Goal: Information Seeking & Learning: Learn about a topic

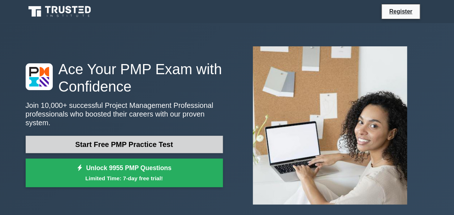
click at [132, 140] on link "Start Free PMP Practice Test" at bounding box center [124, 144] width 197 height 17
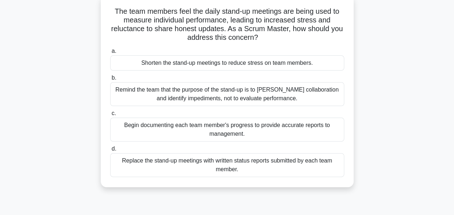
scroll to position [46, 0]
click at [216, 98] on div "Remind the team that the purpose of the stand-up is to [PERSON_NAME] collaborat…" at bounding box center [227, 94] width 234 height 24
click at [110, 80] on input "b. Remind the team that the purpose of the stand-up is to [PERSON_NAME] collabo…" at bounding box center [110, 77] width 0 height 5
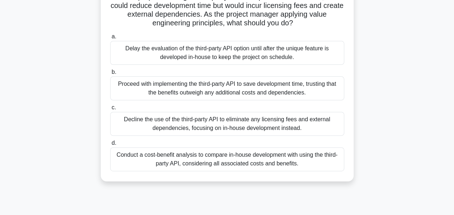
scroll to position [78, 0]
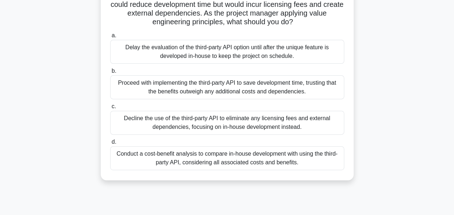
click at [212, 163] on div "Conduct a cost-benefit analysis to compare in-house development with using the …" at bounding box center [227, 158] width 234 height 24
click at [110, 144] on input "d. Conduct a cost-benefit analysis to compare in-house development with using t…" at bounding box center [110, 142] width 0 height 5
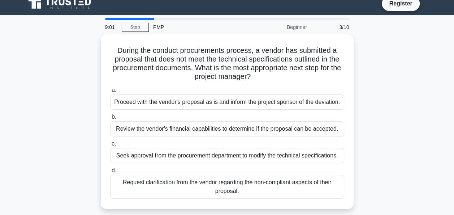
scroll to position [0, 0]
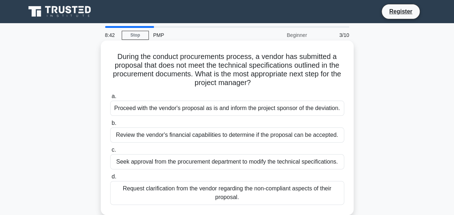
click at [257, 194] on div "Request clarification from the vendor regarding the non-compliant aspects of th…" at bounding box center [227, 193] width 234 height 24
click at [110, 179] on input "d. Request clarification from the vendor regarding the non-compliant aspects of…" at bounding box center [110, 176] width 0 height 5
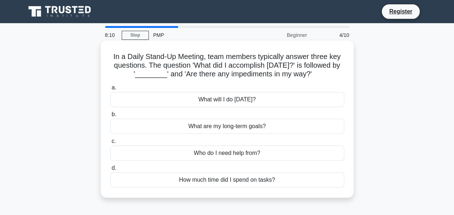
click at [222, 100] on div "What will I do today?" at bounding box center [227, 99] width 234 height 15
click at [110, 90] on input "a. What will I do today?" at bounding box center [110, 87] width 0 height 5
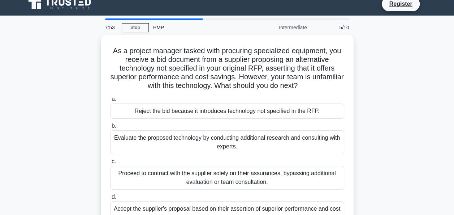
scroll to position [11, 0]
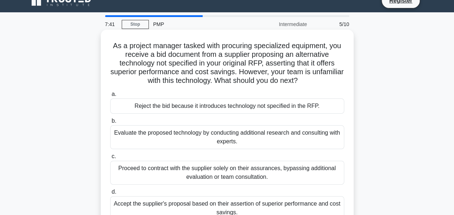
click at [281, 134] on div "Evaluate the proposed technology by conducting additional research and consulti…" at bounding box center [227, 137] width 234 height 24
click at [110, 123] on input "b. Evaluate the proposed technology by conducting additional research and consu…" at bounding box center [110, 121] width 0 height 5
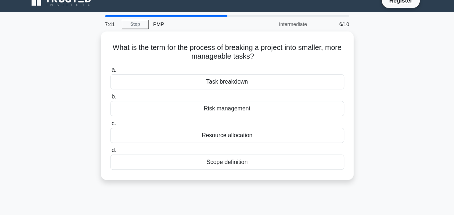
scroll to position [0, 0]
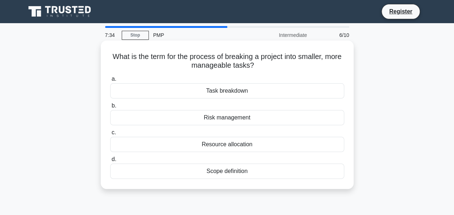
click at [243, 92] on div "Task breakdown" at bounding box center [227, 90] width 234 height 15
click at [110, 81] on input "a. Task breakdown" at bounding box center [110, 79] width 0 height 5
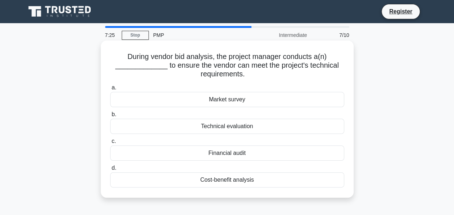
click at [224, 127] on div "Technical evaluation" at bounding box center [227, 126] width 234 height 15
click at [110, 117] on input "b. Technical evaluation" at bounding box center [110, 114] width 0 height 5
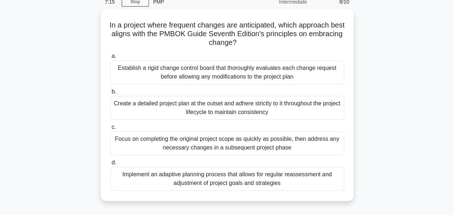
scroll to position [34, 0]
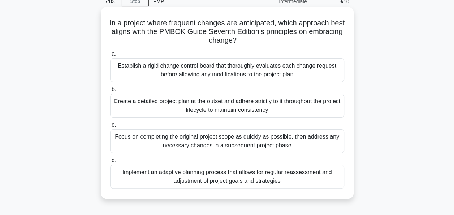
click at [232, 177] on div "Implement an adaptive planning process that allows for regular reassessment and…" at bounding box center [227, 176] width 234 height 24
click at [110, 163] on input "d. Implement an adaptive planning process that allows for regular reassessment …" at bounding box center [110, 160] width 0 height 5
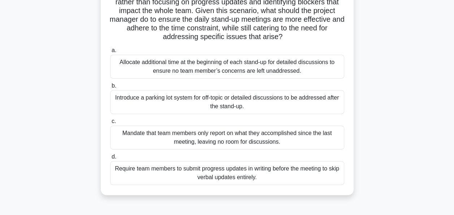
scroll to position [127, 0]
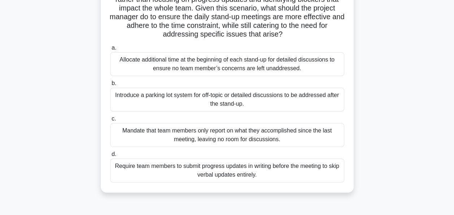
click at [254, 103] on div "Introduce a parking lot system for off-topic or detailed discussions to be addr…" at bounding box center [227, 99] width 234 height 24
click at [110, 86] on input "b. Introduce a parking lot system for off-topic or detailed discussions to be a…" at bounding box center [110, 83] width 0 height 5
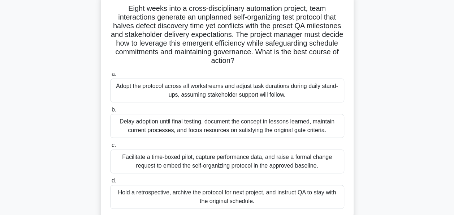
scroll to position [48, 0]
click at [291, 168] on div "Facilitate a time-boxed pilot, capture performance data, and raise a formal cha…" at bounding box center [227, 162] width 234 height 24
click at [110, 148] on input "c. Facilitate a time-boxed pilot, capture performance data, and raise a formal …" at bounding box center [110, 145] width 0 height 5
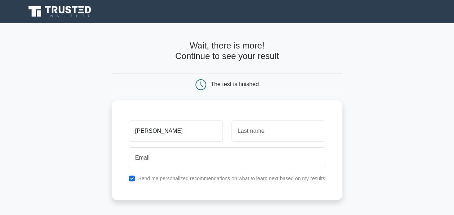
type input "Jackie"
click at [260, 129] on input "text" at bounding box center [279, 130] width 94 height 21
type input "Genthner"
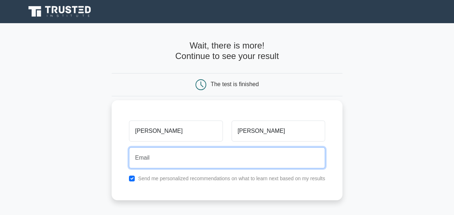
click at [222, 152] on input "email" at bounding box center [227, 157] width 196 height 21
type input "jackie.genthner@lonza.com"
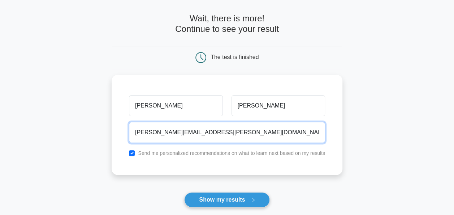
scroll to position [35, 0]
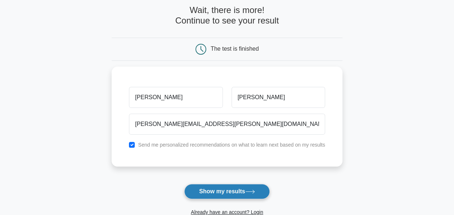
click at [237, 186] on button "Show my results" at bounding box center [226, 191] width 85 height 15
